Goal: Transaction & Acquisition: Book appointment/travel/reservation

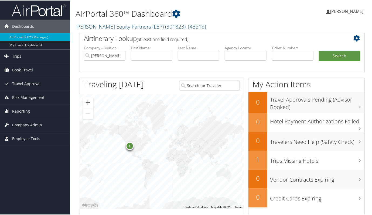
click at [17, 69] on span "Book Travel" at bounding box center [22, 69] width 21 height 13
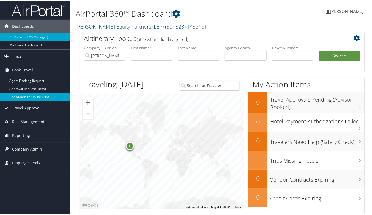
click at [33, 96] on link "Book/Manage Online Trips" at bounding box center [35, 97] width 70 height 8
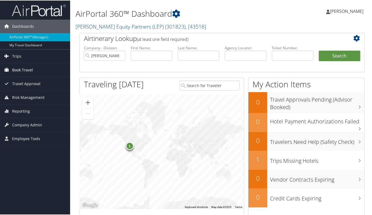
click at [21, 68] on span "Book Travel" at bounding box center [22, 69] width 21 height 13
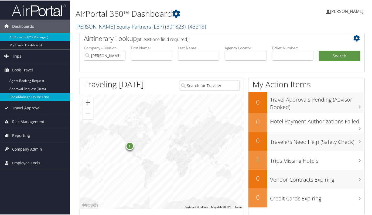
click at [29, 98] on link "Book/Manage Online Trips" at bounding box center [35, 97] width 70 height 8
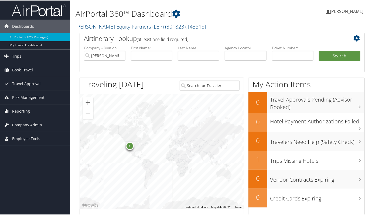
click at [22, 69] on span "Book Travel" at bounding box center [22, 69] width 21 height 13
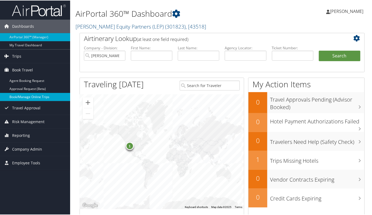
click at [26, 97] on link "Book/Manage Online Trips" at bounding box center [35, 97] width 70 height 8
